Goal: Find contact information

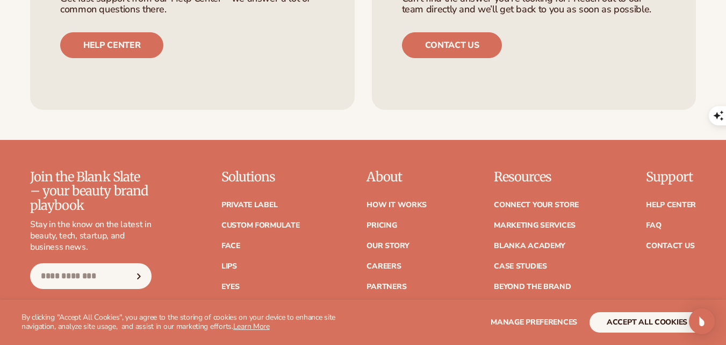
scroll to position [4213, 0]
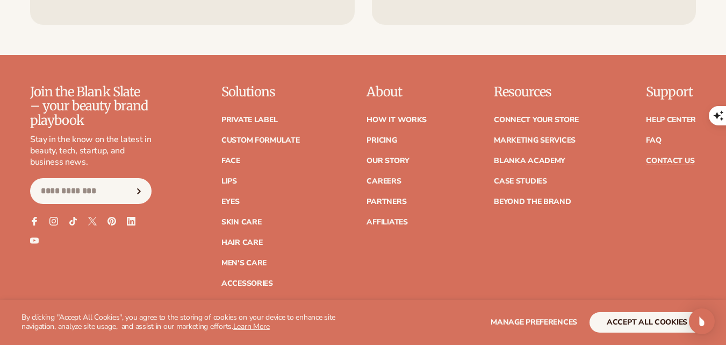
click at [667, 157] on link "Contact Us" at bounding box center [670, 161] width 48 height 8
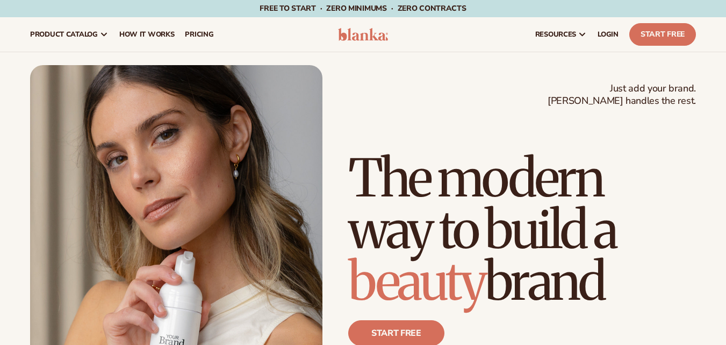
scroll to position [1420, 0]
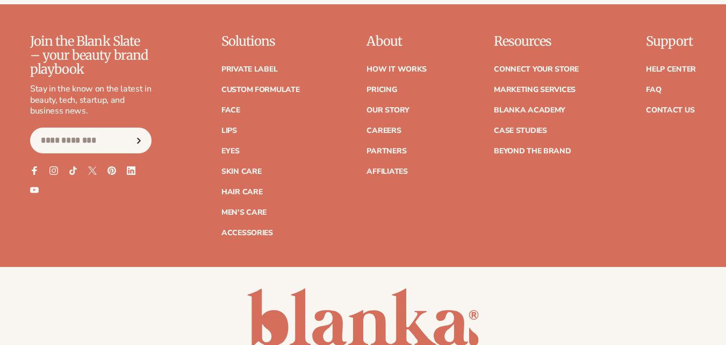
scroll to position [4067, 0]
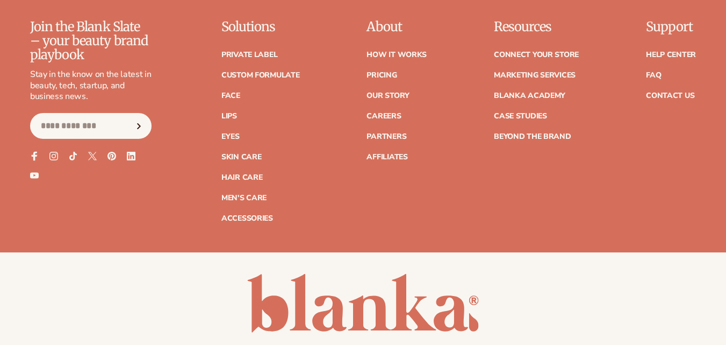
click at [37, 152] on icon at bounding box center [34, 156] width 9 height 9
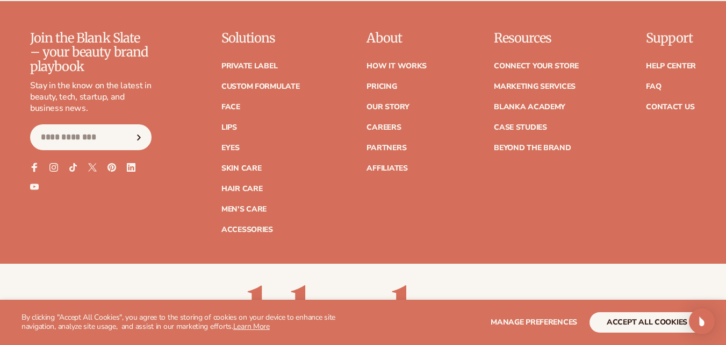
scroll to position [4261, 0]
